Goal: Check status: Check status

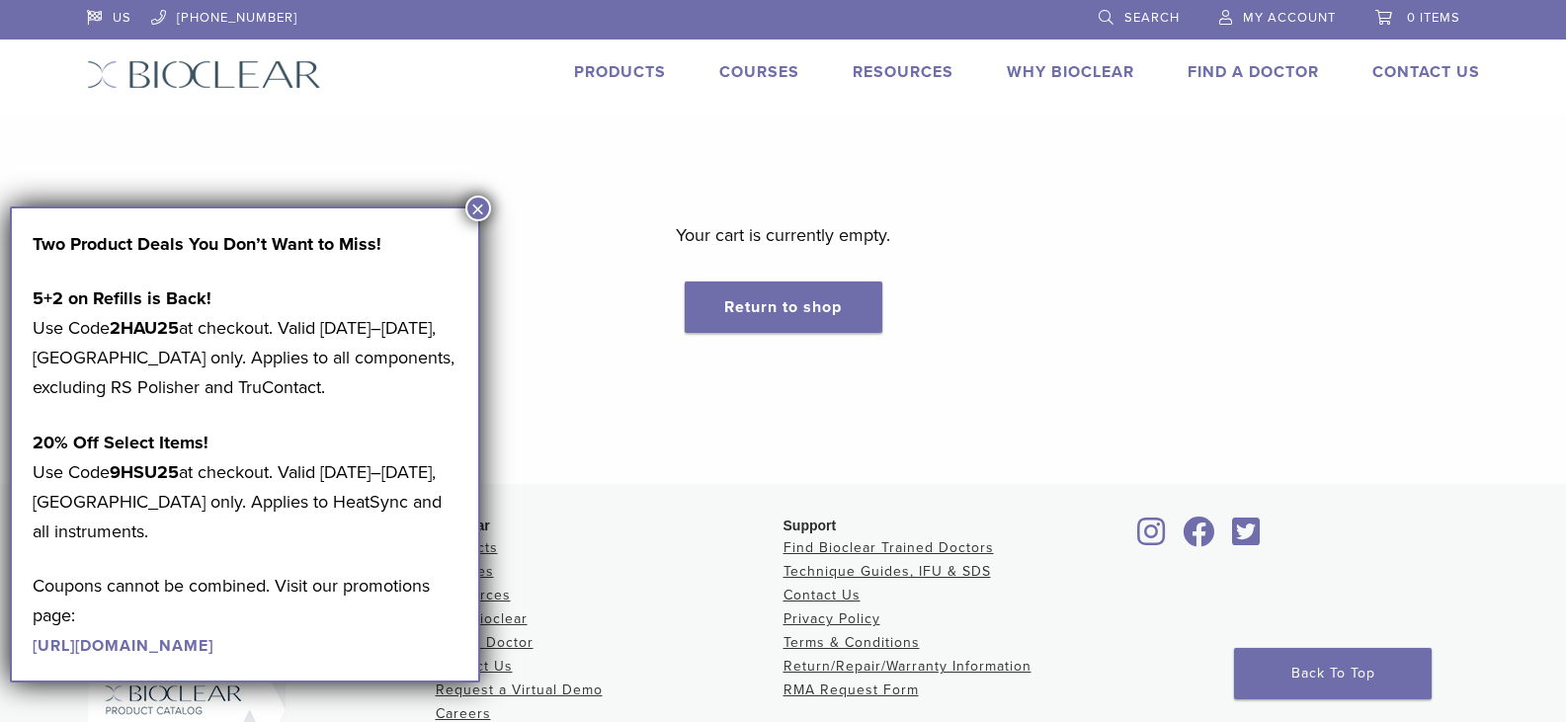
click at [1022, 15] on span "My Account" at bounding box center [1289, 18] width 93 height 16
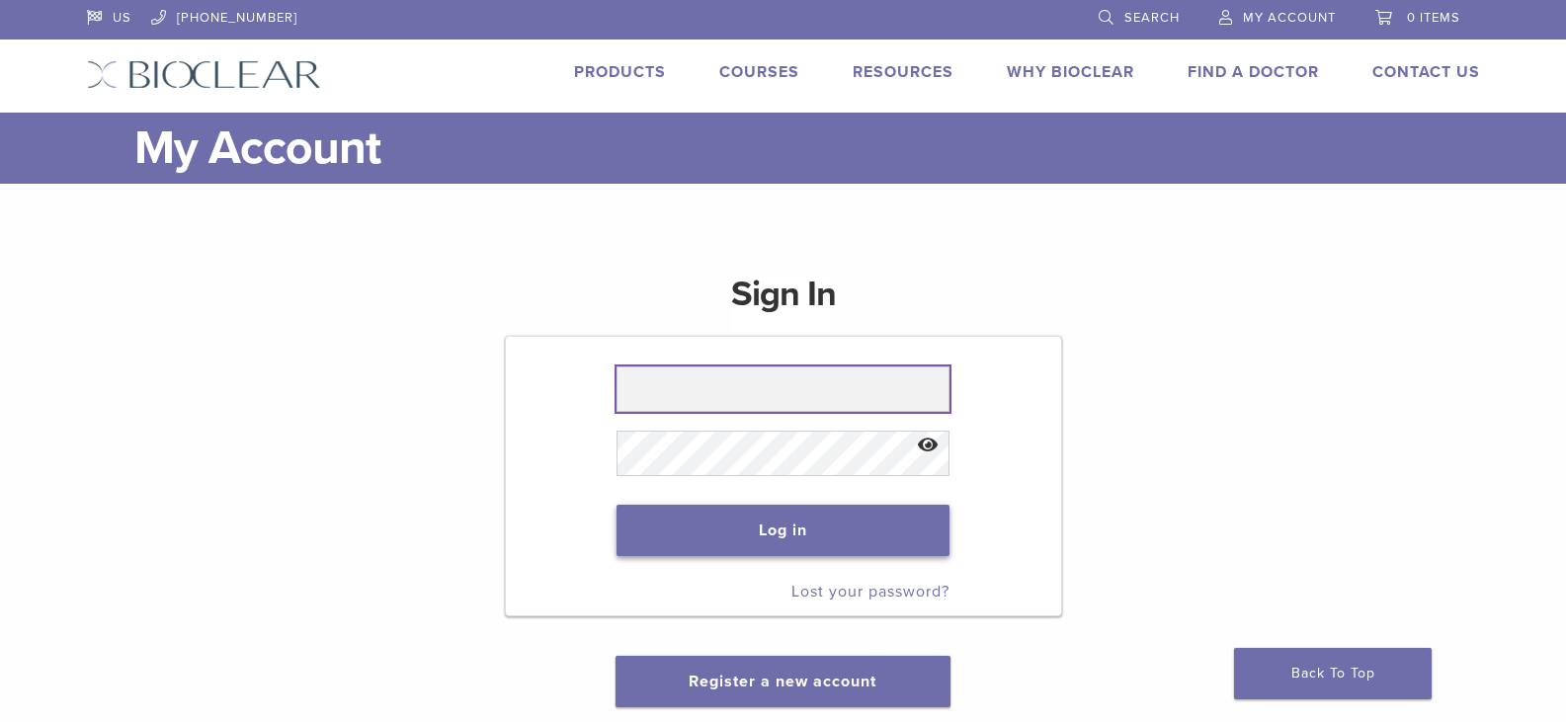
type input "**********"
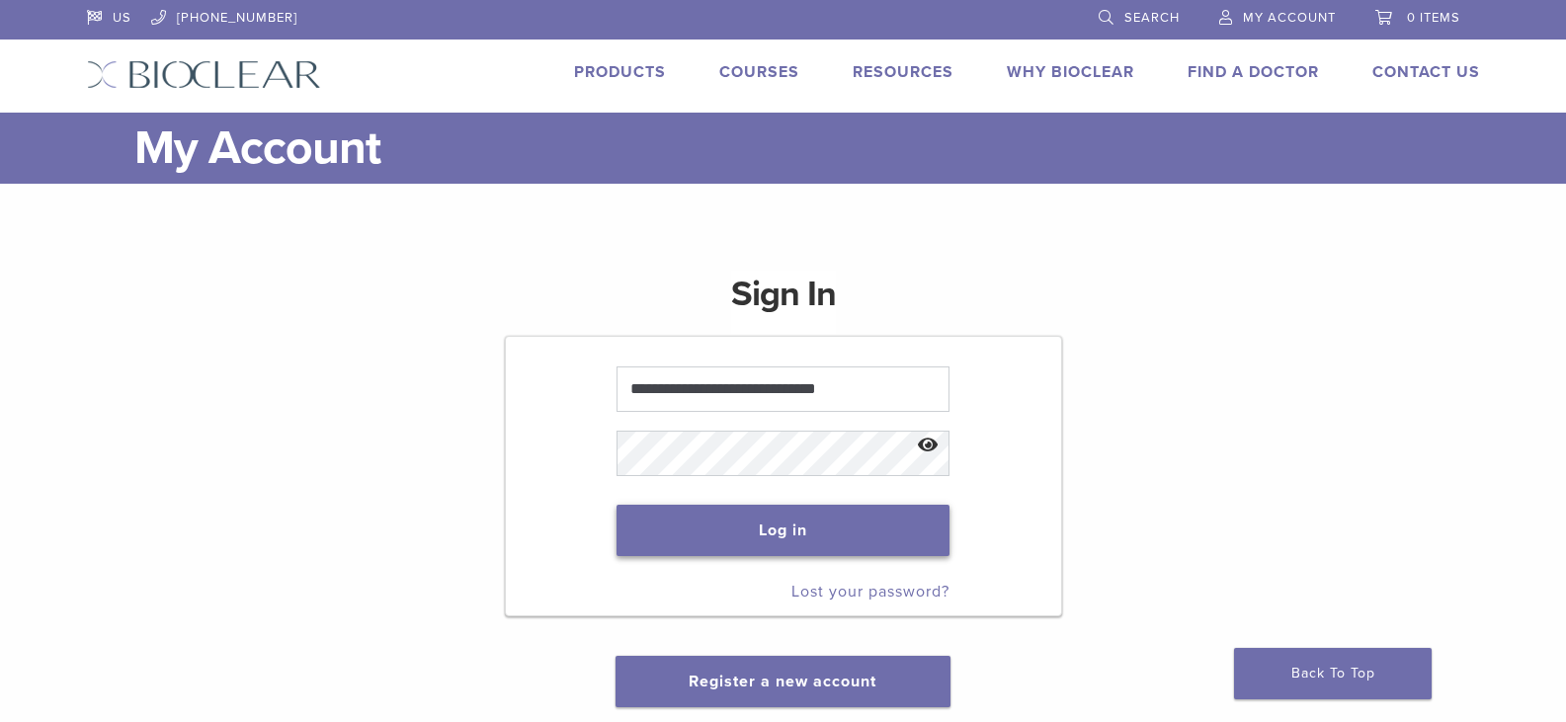
click at [851, 518] on button "Log in" at bounding box center [783, 530] width 333 height 51
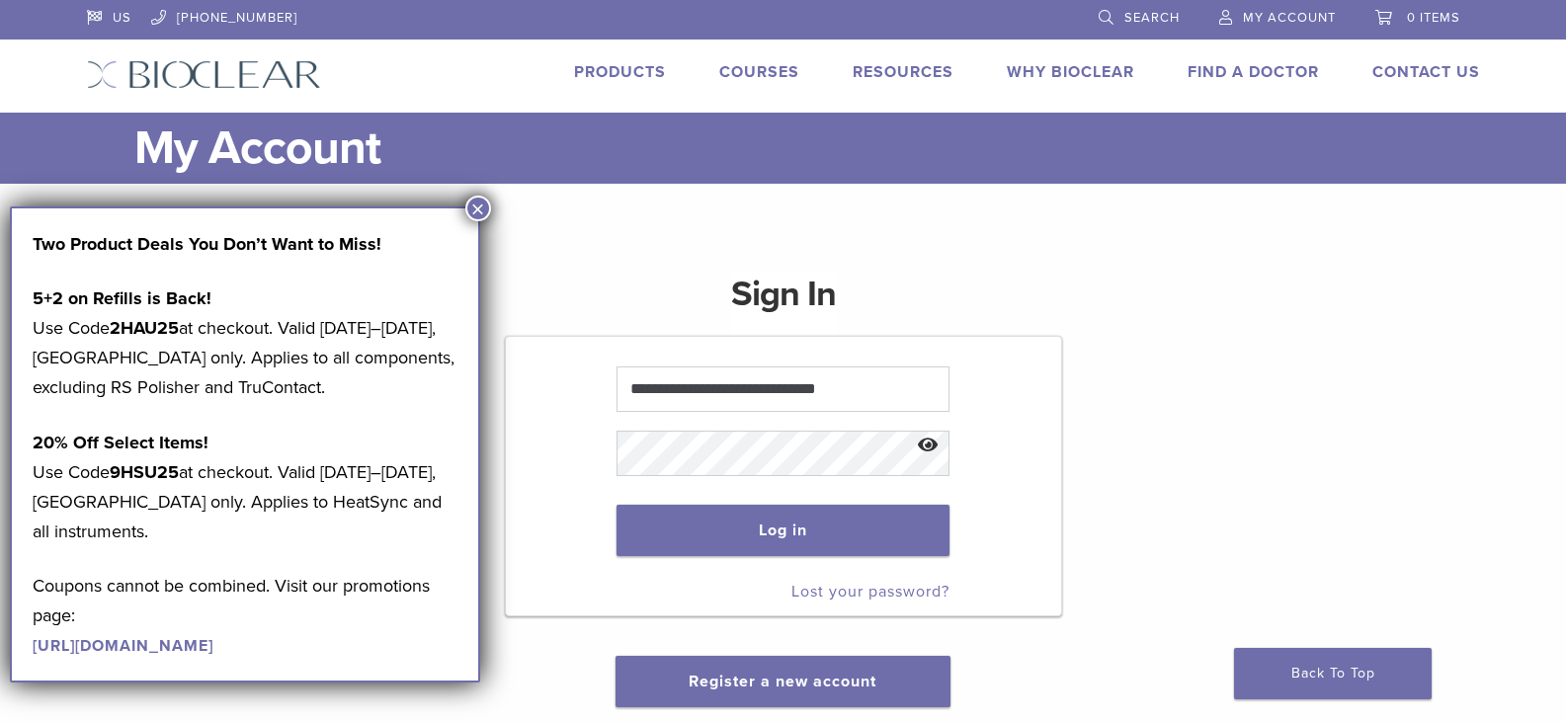
click at [473, 201] on button "×" at bounding box center [478, 209] width 26 height 26
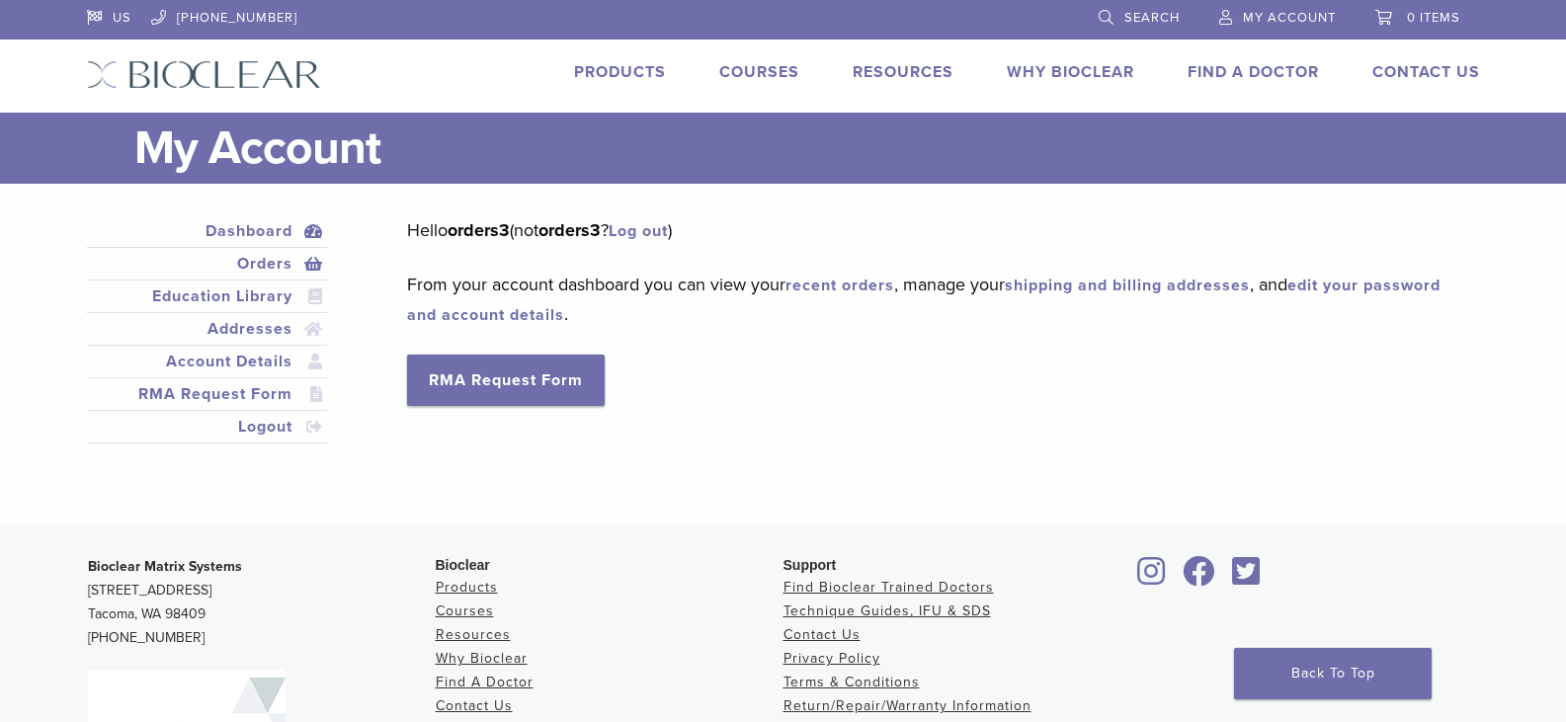
click at [264, 262] on link "Orders" at bounding box center [207, 264] width 233 height 24
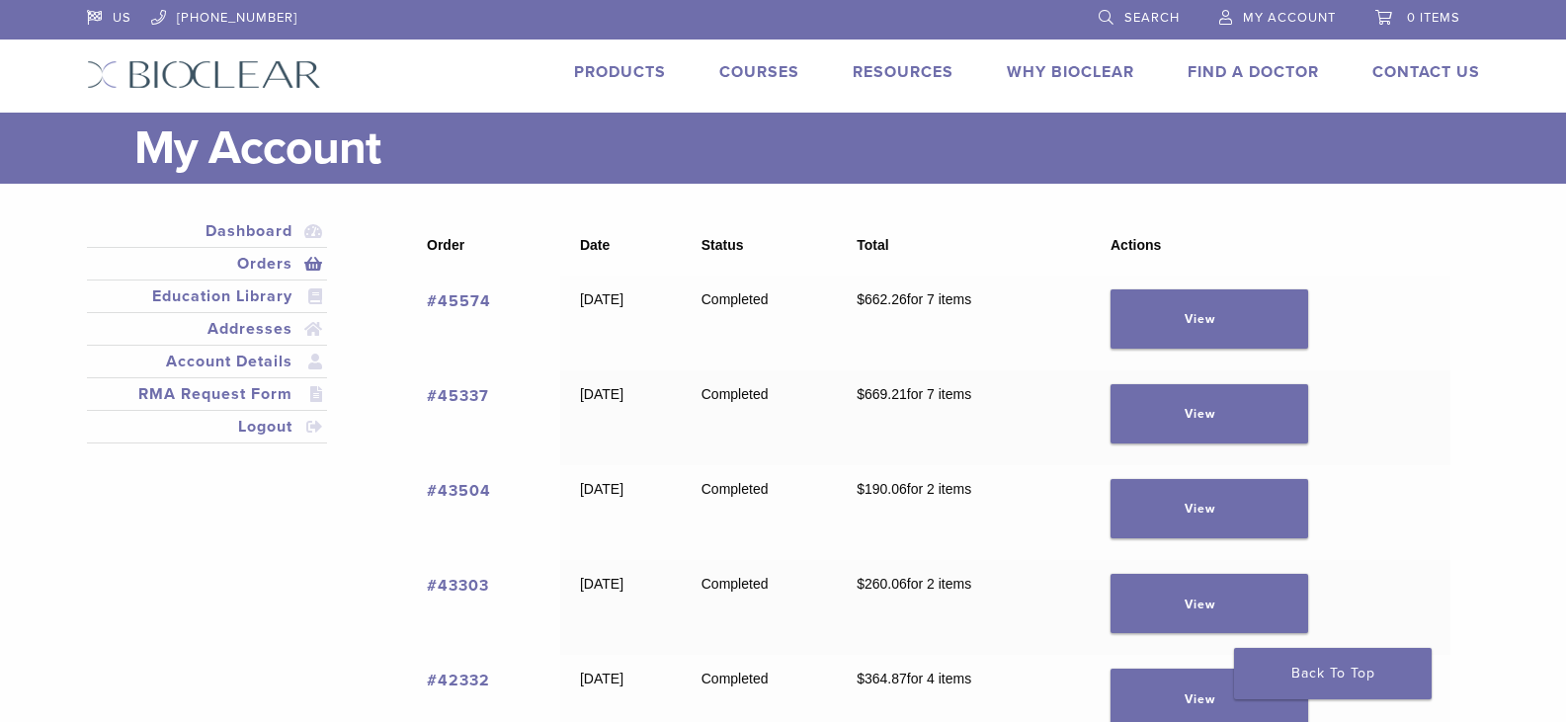
click at [450, 395] on link "#45337" at bounding box center [458, 396] width 62 height 20
